Goal: Task Accomplishment & Management: Use online tool/utility

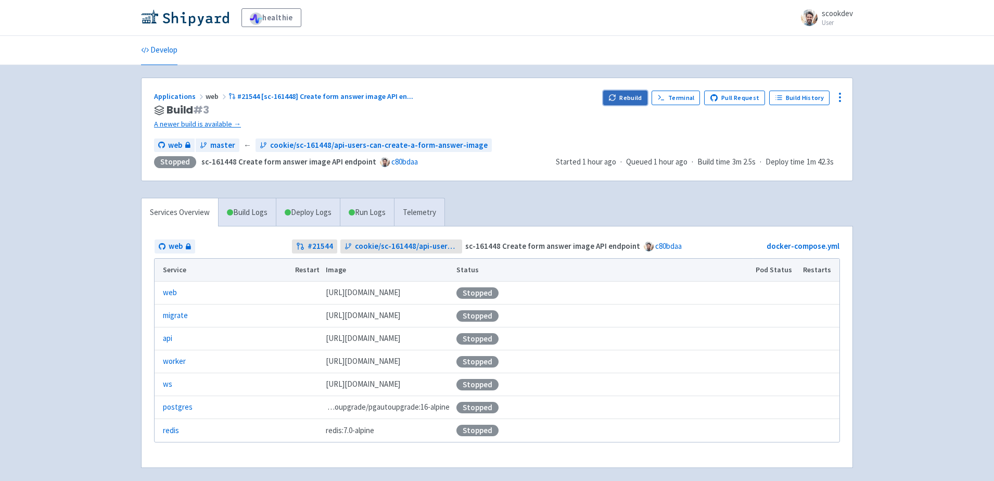
click at [623, 98] on button "Rebuild" at bounding box center [625, 98] width 45 height 15
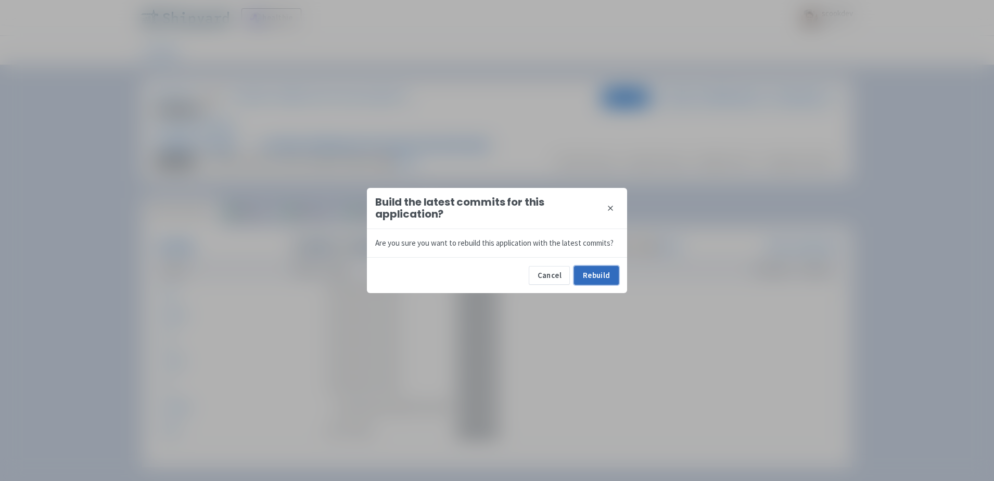
click at [594, 274] on button "Rebuild" at bounding box center [596, 275] width 45 height 19
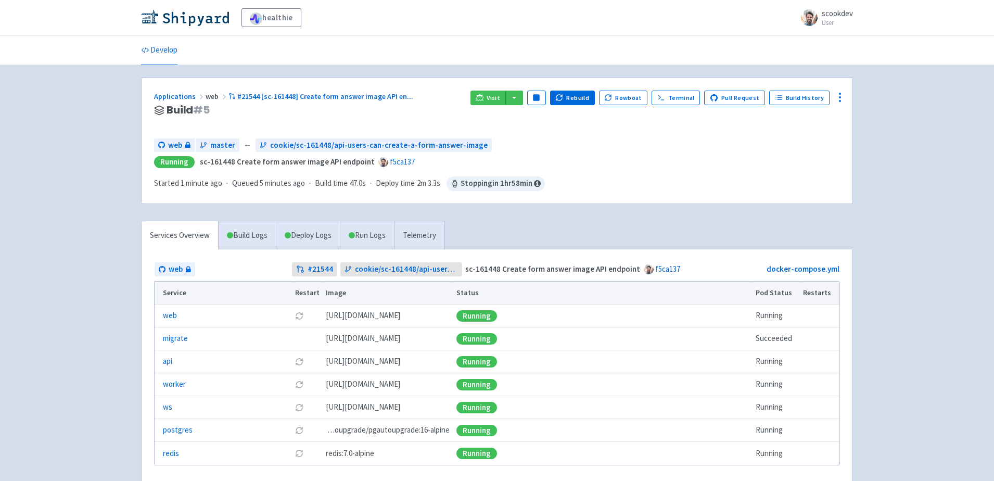
click at [930, 203] on div "healthie scookdev User Profile Sign out Develop" at bounding box center [497, 258] width 994 height 516
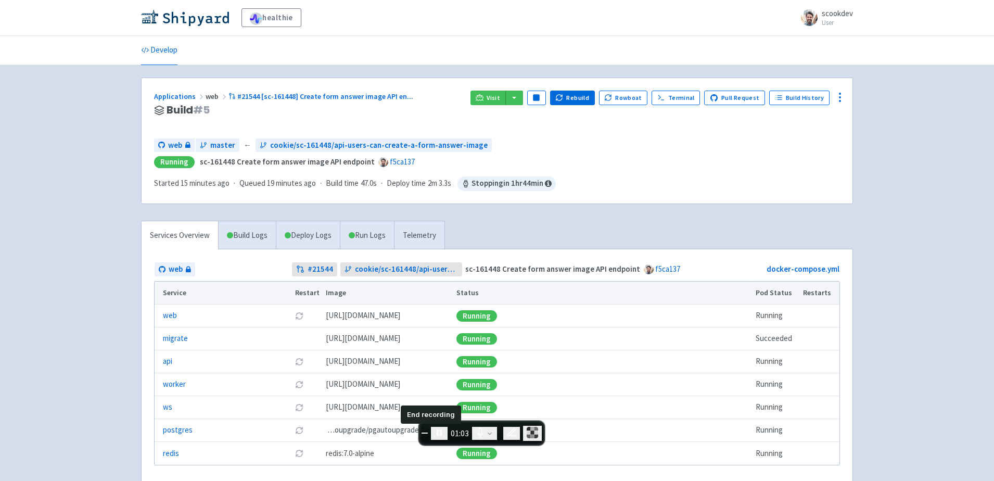
click at [425, 433] on span "End recording" at bounding box center [425, 433] width 0 height 0
